Goal: Information Seeking & Learning: Learn about a topic

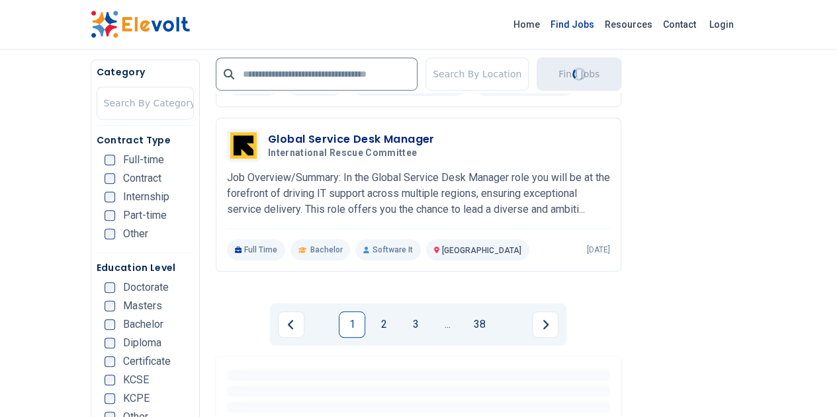
click at [599, 21] on link "Find Jobs" at bounding box center [572, 24] width 54 height 21
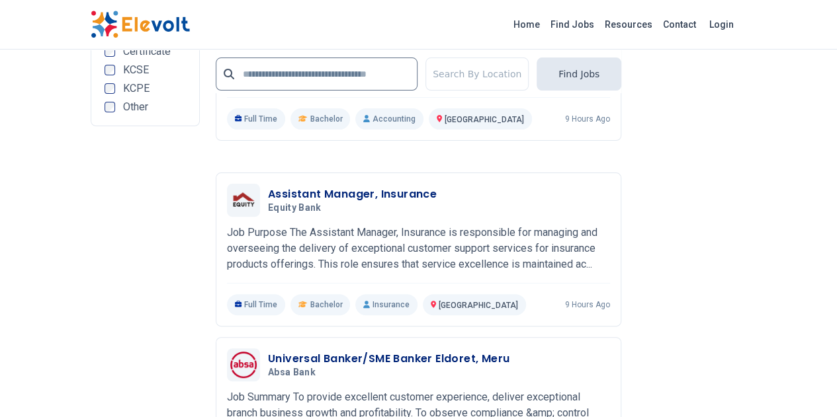
scroll to position [2849, 0]
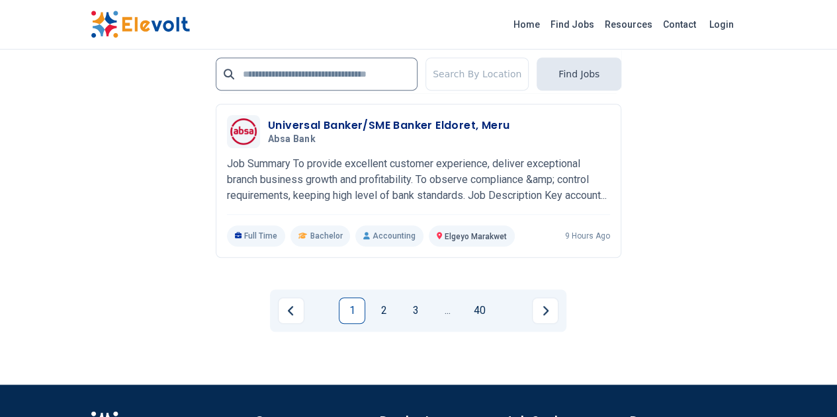
click at [351, 298] on link "1" at bounding box center [352, 311] width 26 height 26
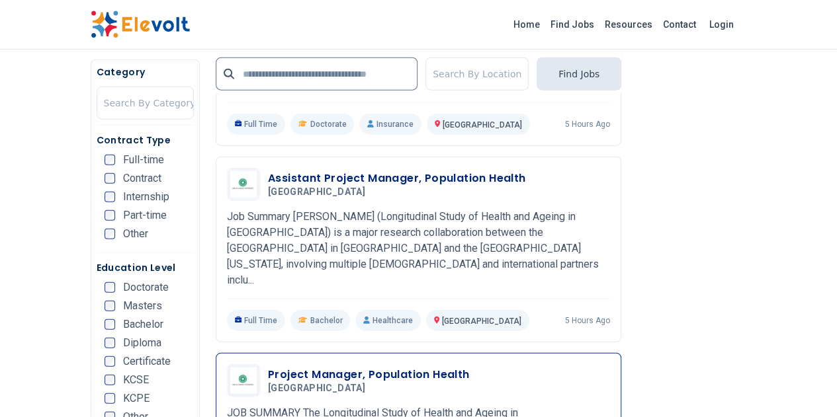
scroll to position [1724, 0]
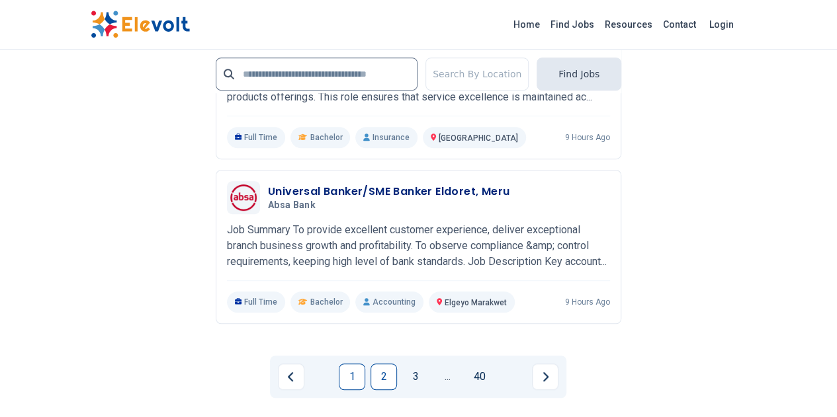
click at [382, 364] on link "2" at bounding box center [384, 377] width 26 height 26
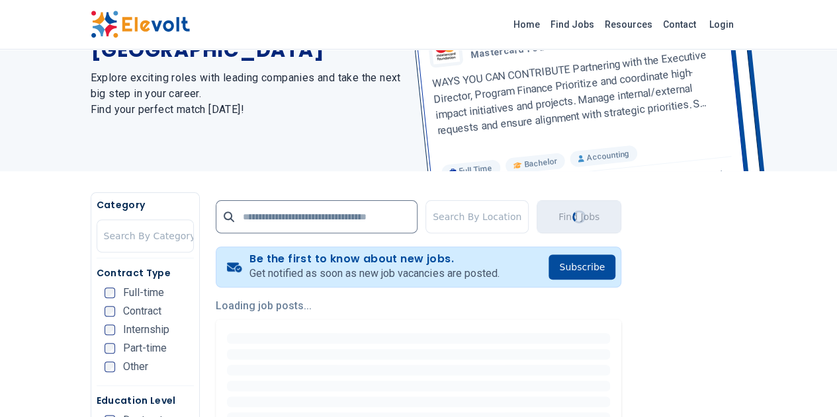
scroll to position [331, 0]
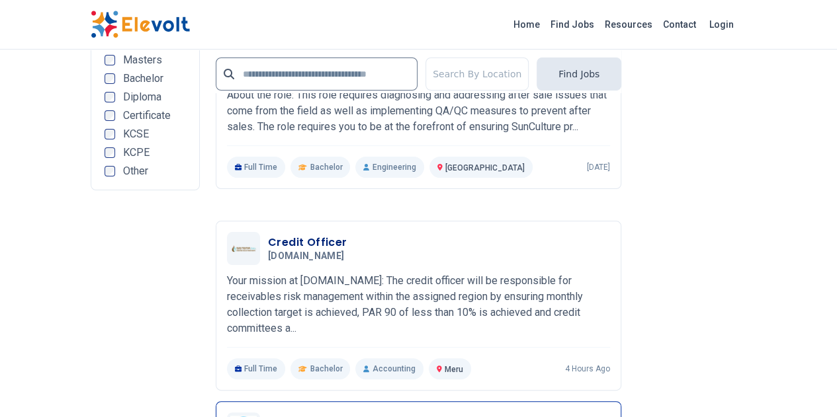
scroll to position [2646, 0]
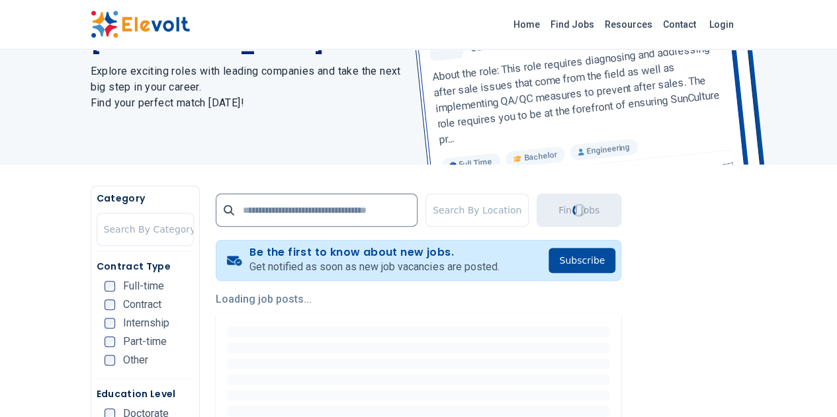
scroll to position [265, 0]
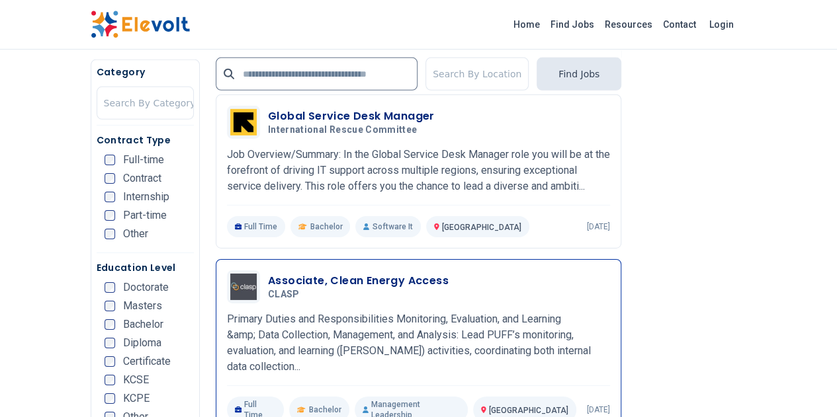
scroll to position [2316, 0]
